Goal: Task Accomplishment & Management: Manage account settings

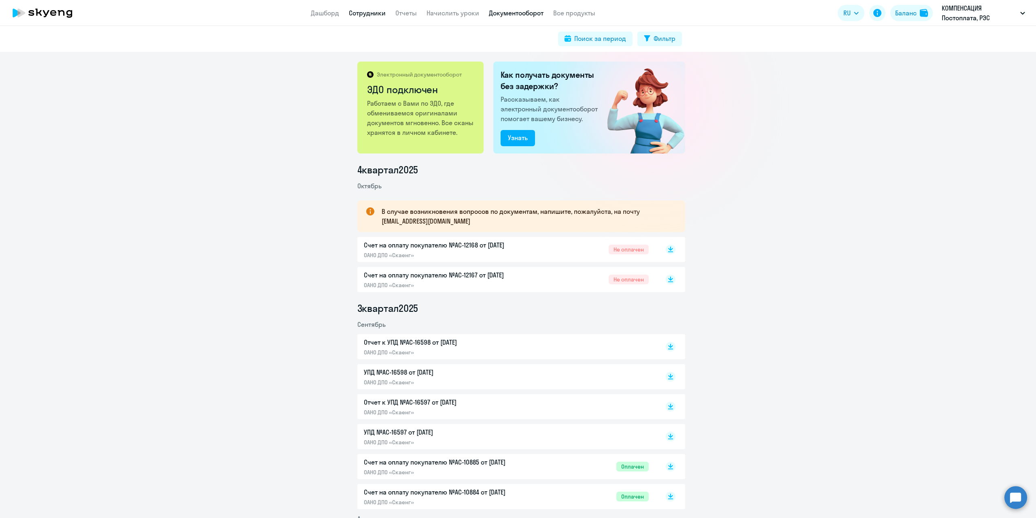
click at [361, 12] on link "Сотрудники" at bounding box center [367, 13] width 37 height 8
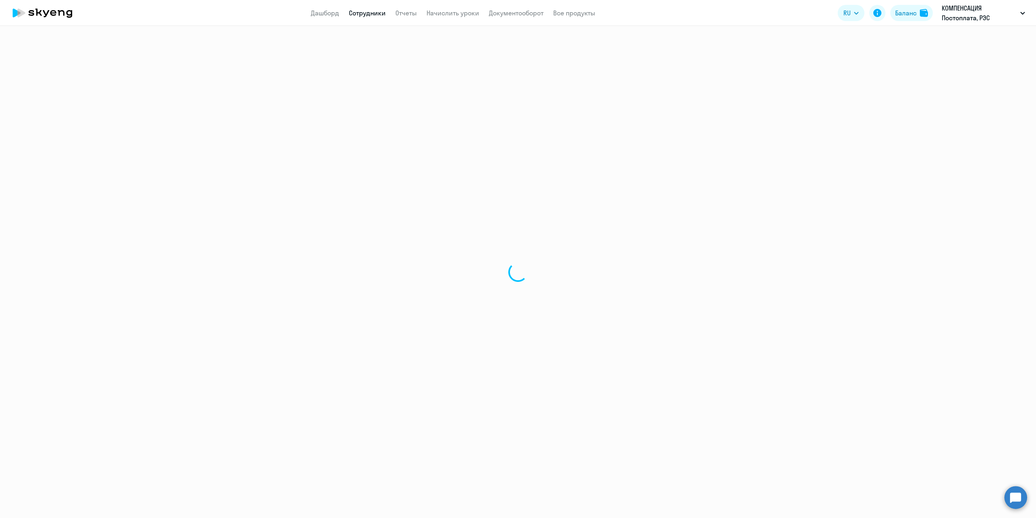
select select "30"
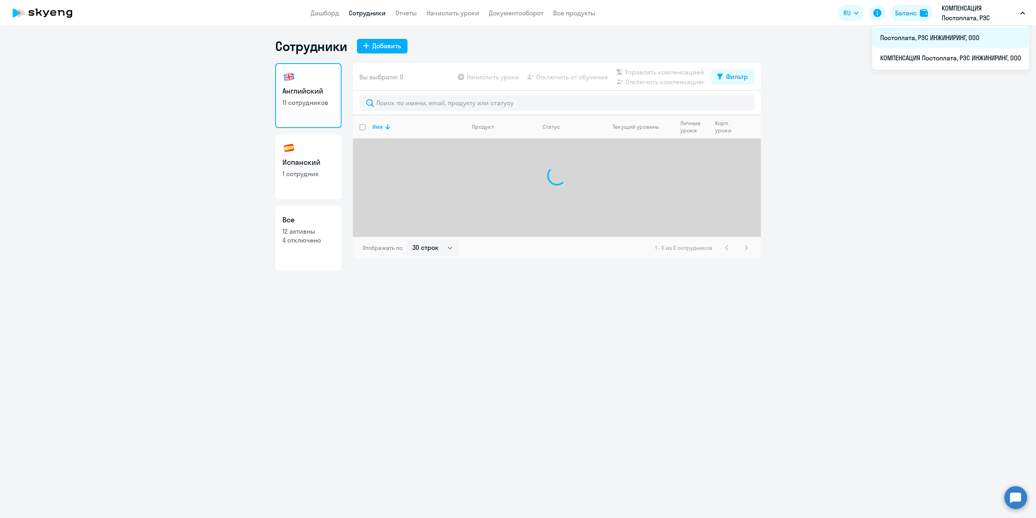
click at [874, 40] on li "Постоплата, РЭС ИНЖИНИРИНГ, ООО" at bounding box center [950, 38] width 157 height 20
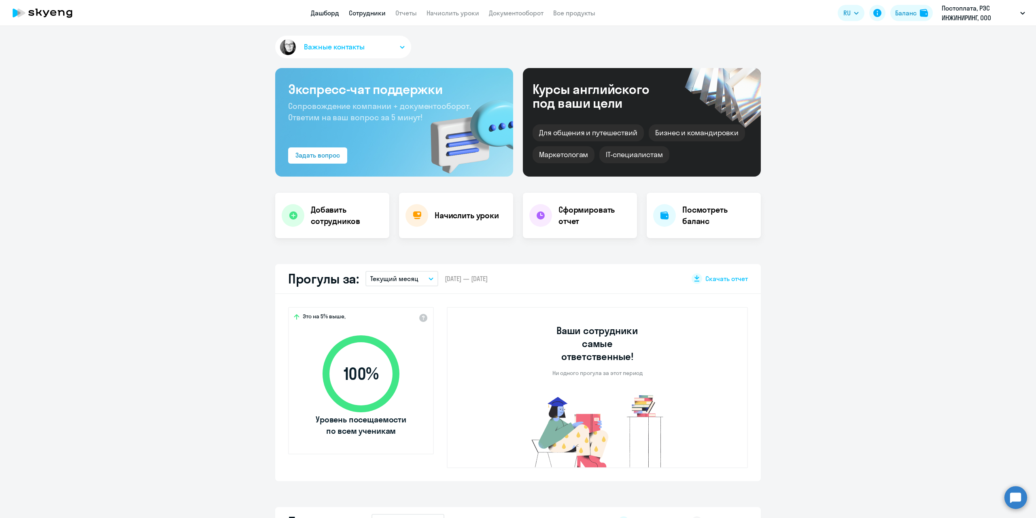
click at [364, 16] on link "Сотрудники" at bounding box center [367, 13] width 37 height 8
select select "30"
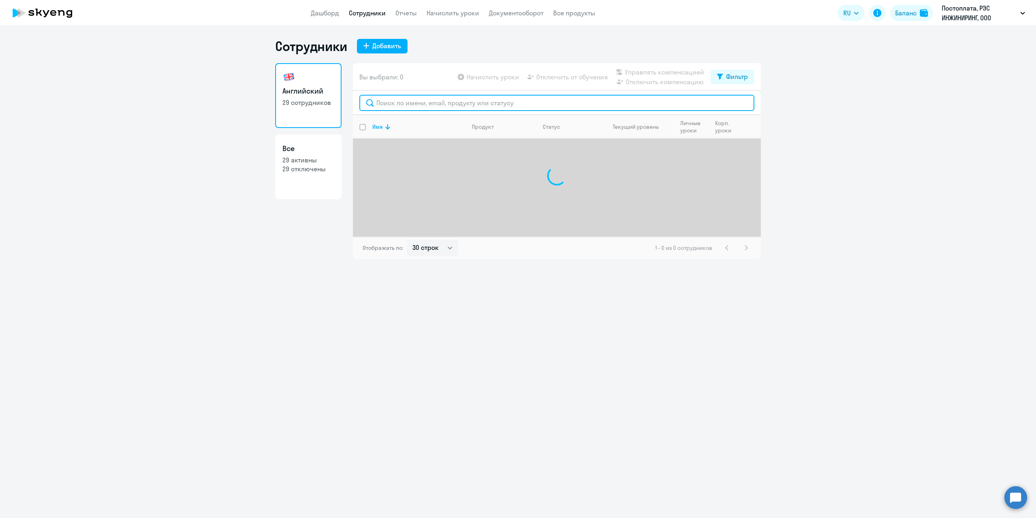
click at [394, 99] on input "text" at bounding box center [556, 103] width 395 height 16
type input "t"
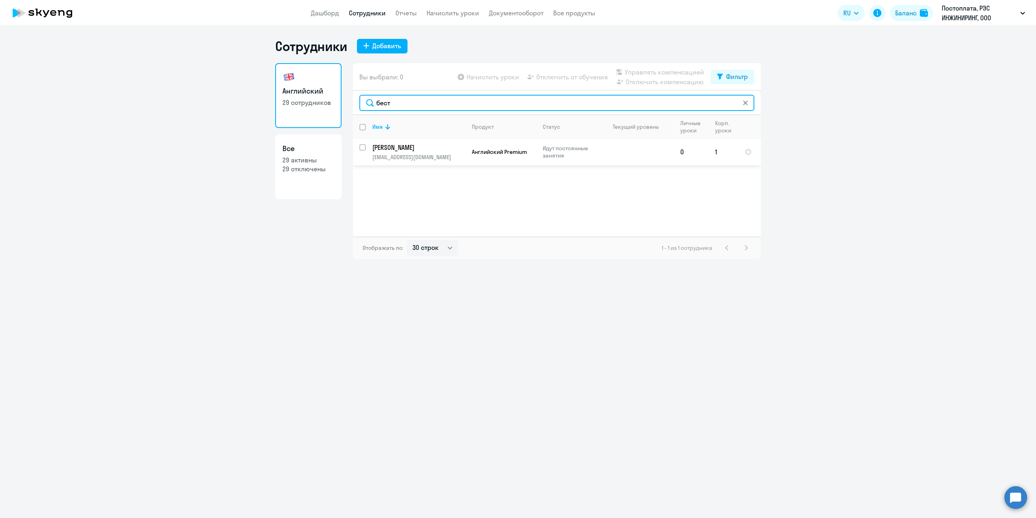
type input "бест"
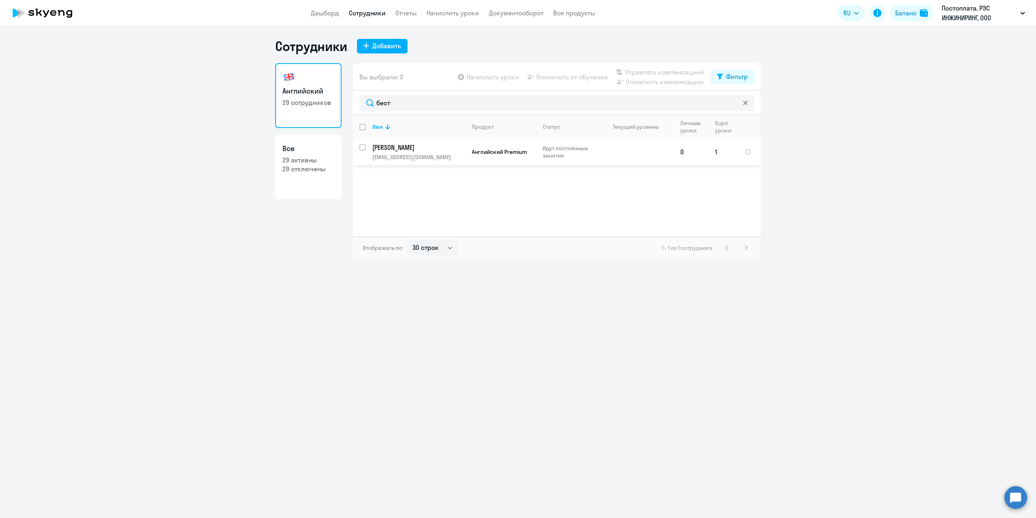
click at [362, 148] on input "select row 41390573" at bounding box center [367, 152] width 16 height 16
checkbox input "true"
click at [505, 76] on span "Начислить уроки" at bounding box center [493, 77] width 53 height 10
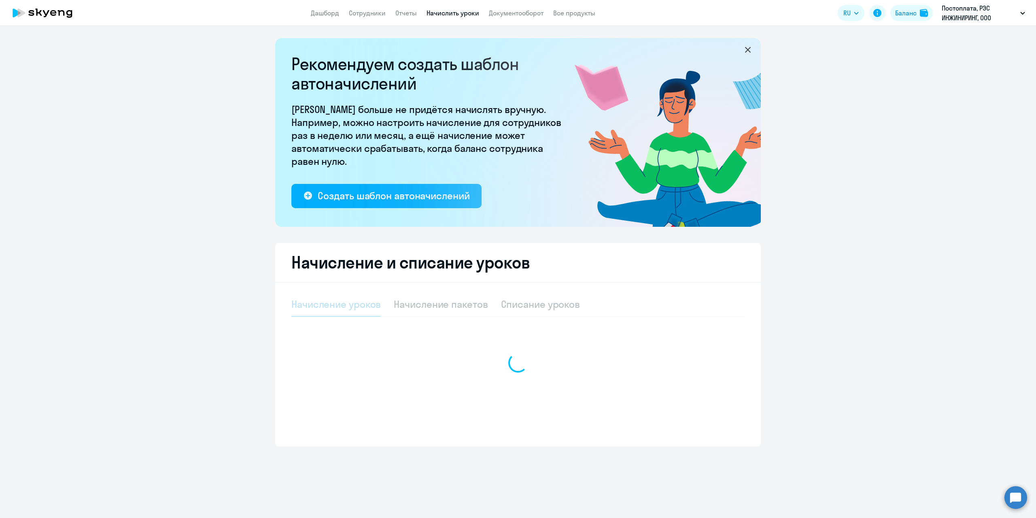
select select "10"
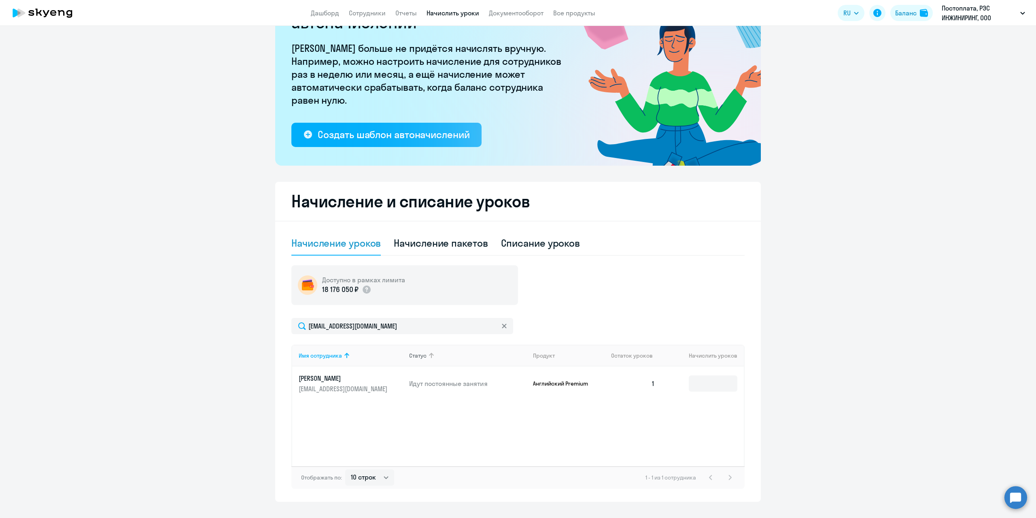
scroll to position [77, 0]
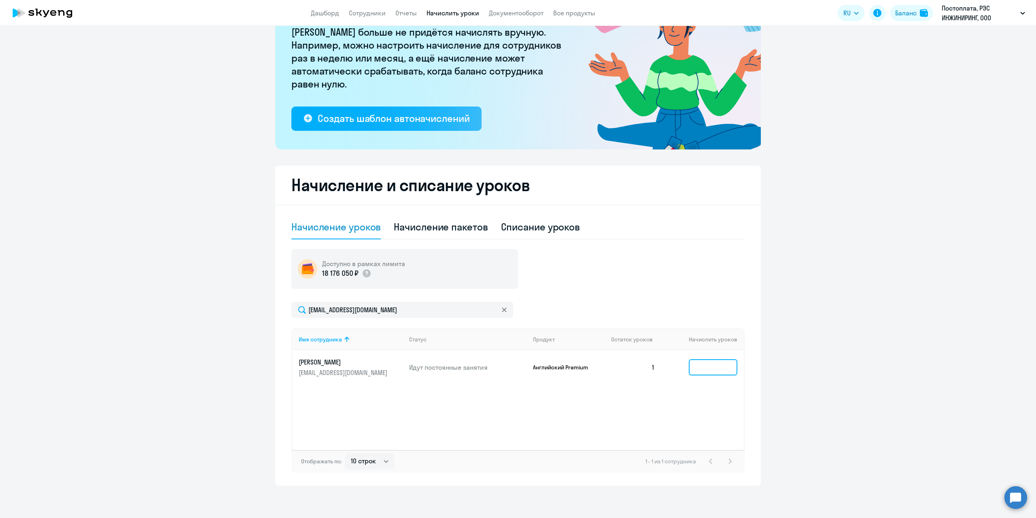
click at [723, 367] on input at bounding box center [713, 367] width 49 height 16
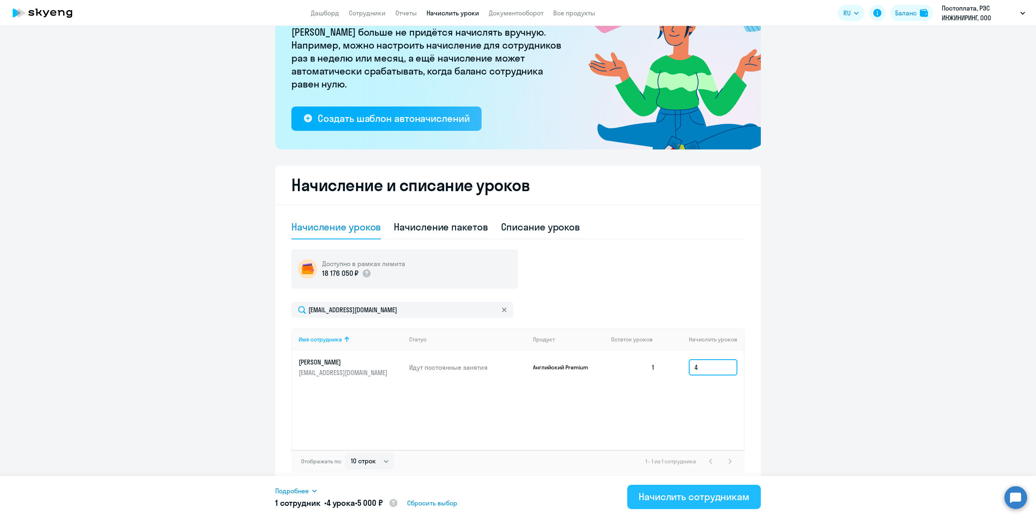
type input "4"
click at [717, 499] on div "Начислить сотрудникам" at bounding box center [694, 496] width 111 height 13
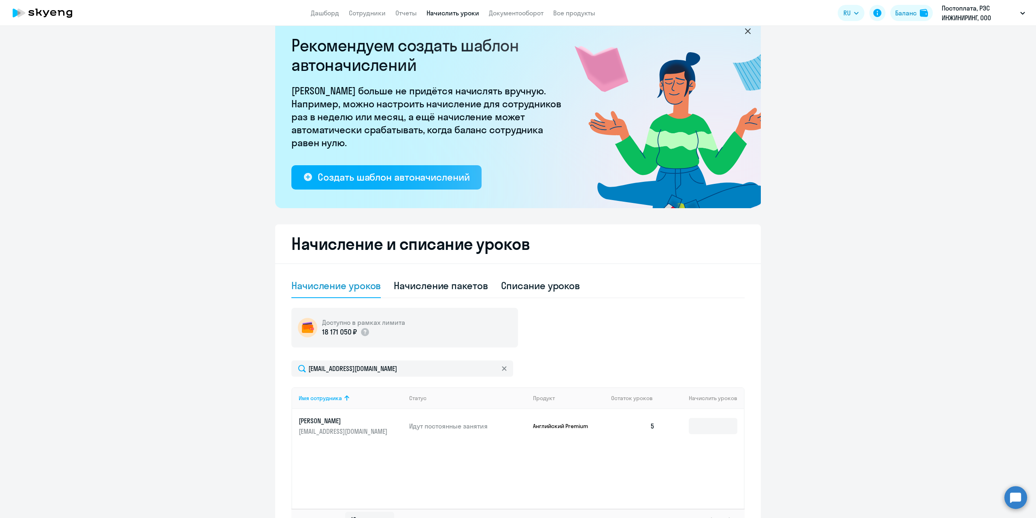
scroll to position [0, 0]
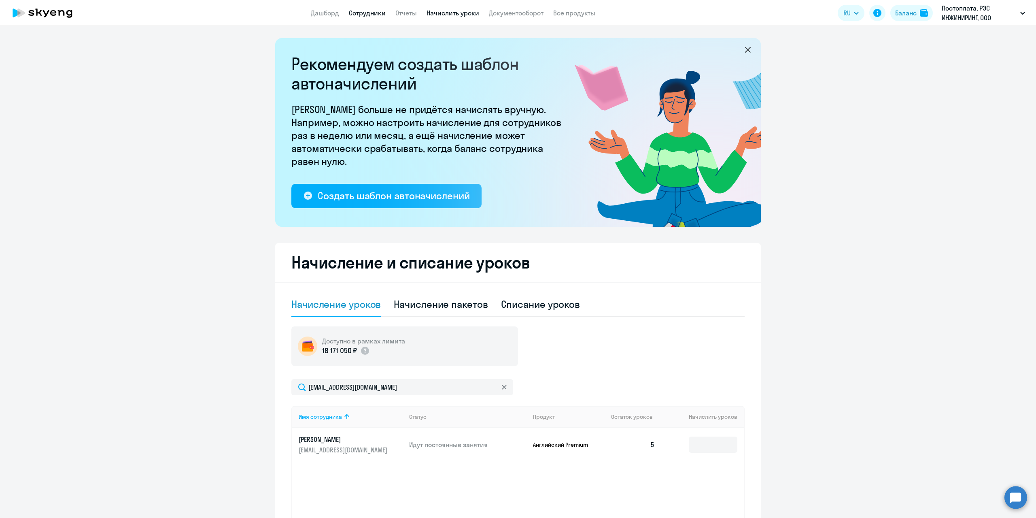
click at [363, 15] on link "Сотрудники" at bounding box center [367, 13] width 37 height 8
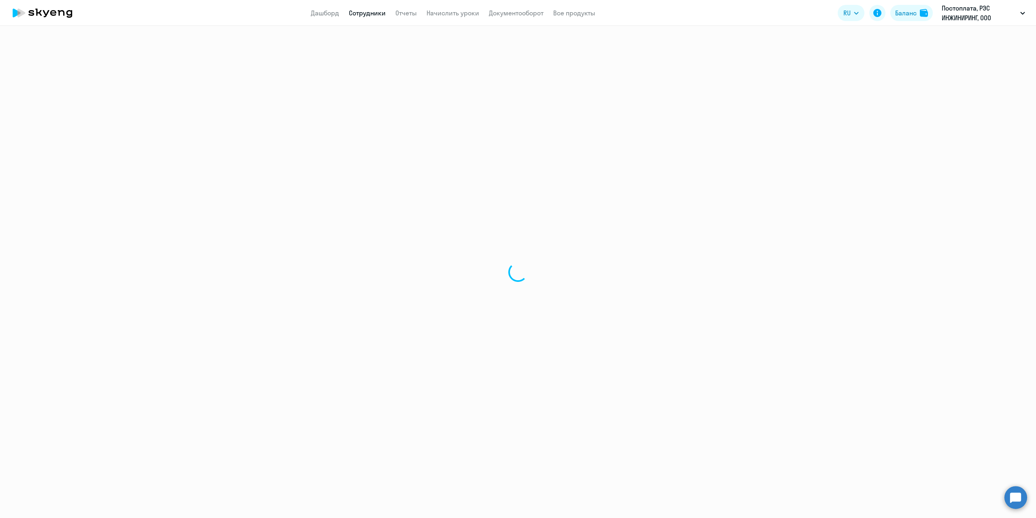
select select "30"
